Goal: Information Seeking & Learning: Learn about a topic

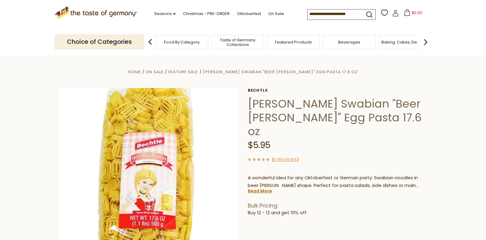
drag, startPoint x: 488, startPoint y: 30, endPoint x: 467, endPoint y: 28, distance: 20.9
click at [432, 145] on section "Home On Sale Feature Sale [PERSON_NAME] Swabian "Beer [PERSON_NAME]" Egg Pasta …" at bounding box center [243, 195] width 486 height 279
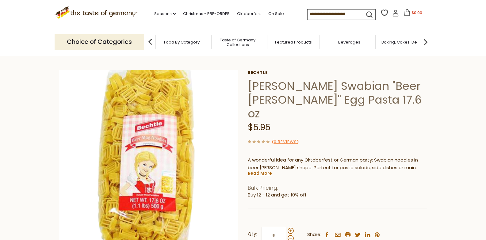
scroll to position [19, 0]
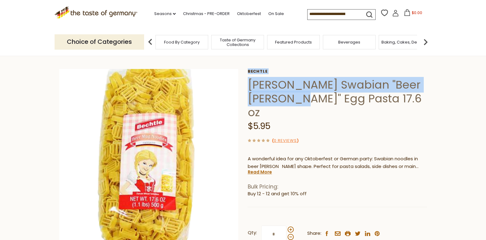
drag, startPoint x: 259, startPoint y: 89, endPoint x: 272, endPoint y: 105, distance: 21.1
click at [272, 105] on div "Home On Sale Feature Sale [PERSON_NAME] Swabian "Beer [PERSON_NAME]" Egg Pasta …" at bounding box center [243, 170] width 377 height 243
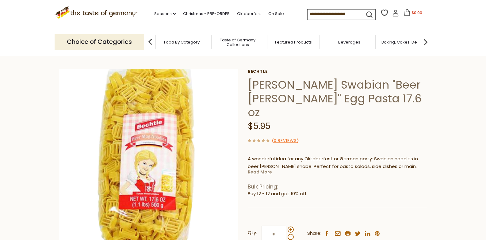
click at [254, 169] on link "Read More" at bounding box center [260, 172] width 24 height 6
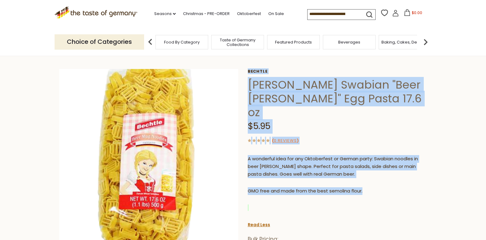
drag, startPoint x: 243, startPoint y: 80, endPoint x: 376, endPoint y: 175, distance: 164.1
click at [376, 175] on div "Home On Sale Feature Sale [PERSON_NAME] Swabian "Beer [PERSON_NAME]" Egg Pasta …" at bounding box center [243, 196] width 377 height 295
copy div "[PERSON_NAME] [PERSON_NAME] Swabian "Beer [PERSON_NAME]" Egg Pasta 17.6 oz $5.9…"
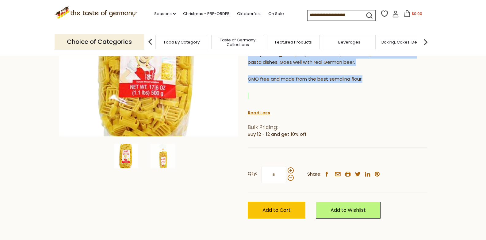
scroll to position [137, 0]
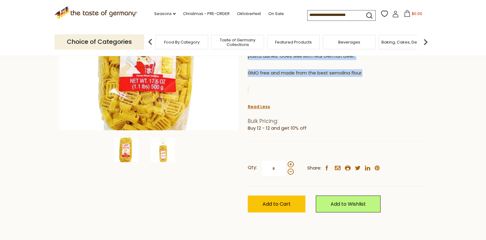
drag, startPoint x: 247, startPoint y: 106, endPoint x: 316, endPoint y: 114, distance: 68.9
click at [316, 118] on div "Bulk Pricing: Buy 12 - 12 and get 10% off" at bounding box center [337, 125] width 179 height 14
copy div "Bulk Pricing: Buy 12 - 12 and get 10% off"
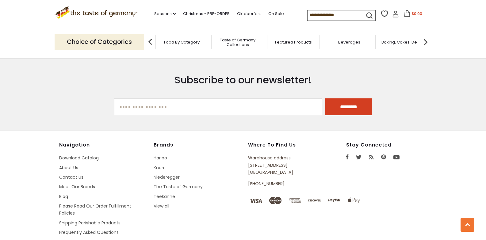
scroll to position [860, 0]
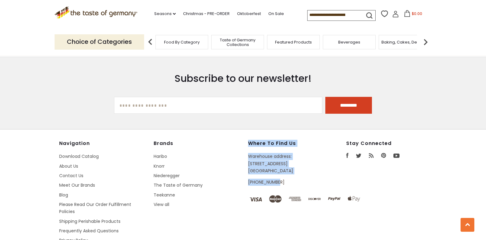
drag, startPoint x: 250, startPoint y: 127, endPoint x: 283, endPoint y: 169, distance: 53.6
click at [283, 169] on div "Where to find us Warehouse address: [STREET_ADDRESS] [PHONE_NUMBER]" at bounding box center [292, 165] width 88 height 50
copy div "Where to find us Warehouse address: [STREET_ADDRESS] [PHONE_NUMBER]"
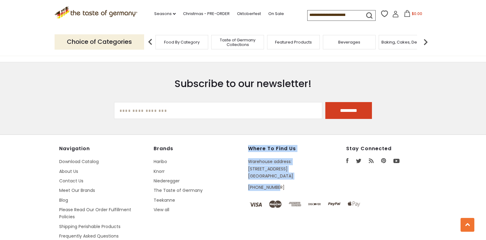
scroll to position [856, 0]
